Goal: Download file/media

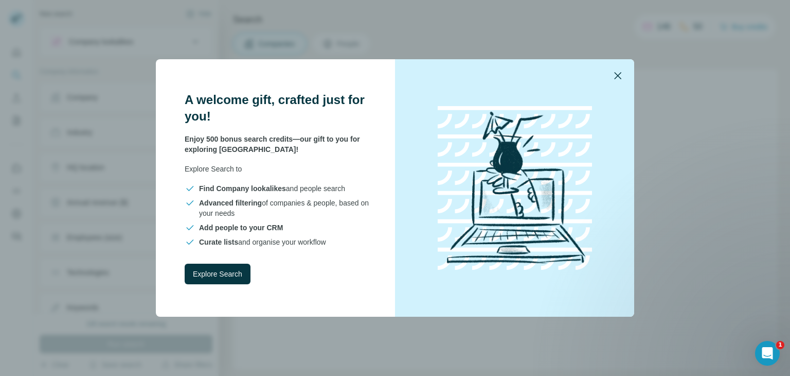
click at [613, 77] on icon "button" at bounding box center [618, 75] width 12 height 12
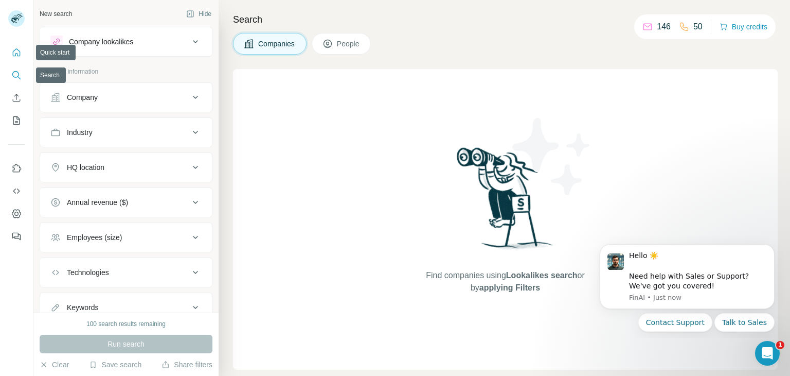
click at [19, 51] on icon "Quick start" at bounding box center [16, 52] width 10 height 10
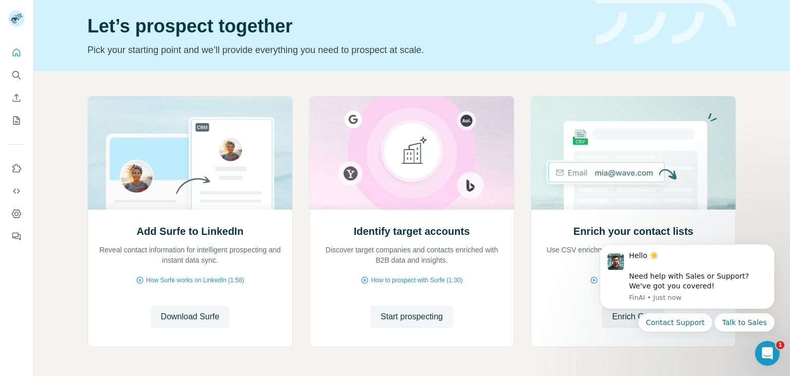
scroll to position [69, 0]
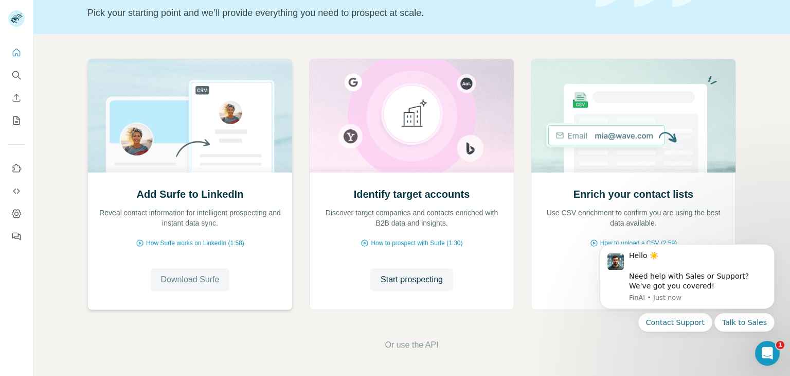
click at [207, 277] on span "Download Surfe" at bounding box center [190, 279] width 59 height 12
